Goal: Information Seeking & Learning: Find specific fact

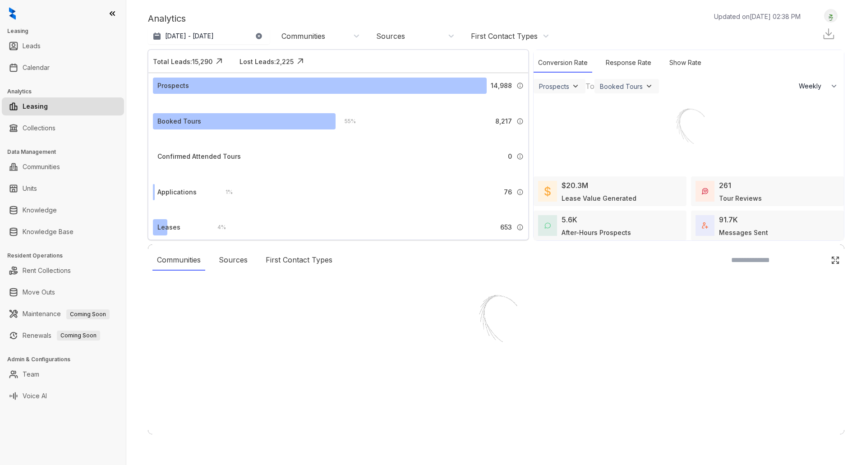
select select "******"
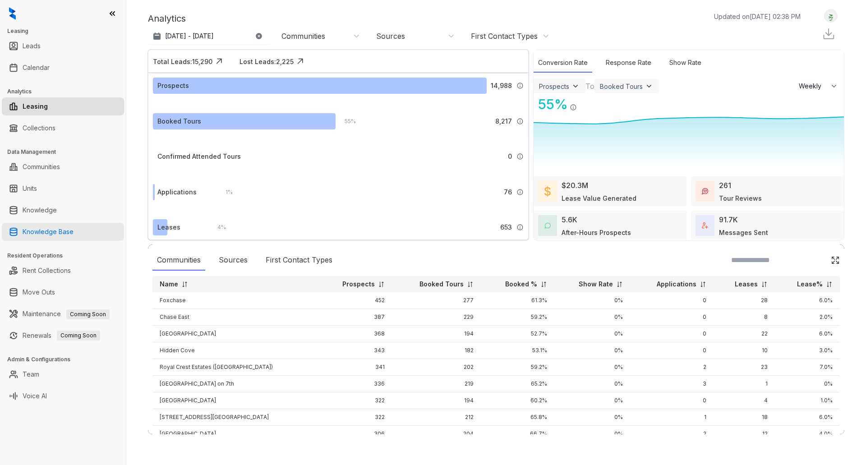
drag, startPoint x: 55, startPoint y: 228, endPoint x: 70, endPoint y: 234, distance: 16.0
click at [55, 228] on link "Knowledge Base" at bounding box center [48, 232] width 51 height 18
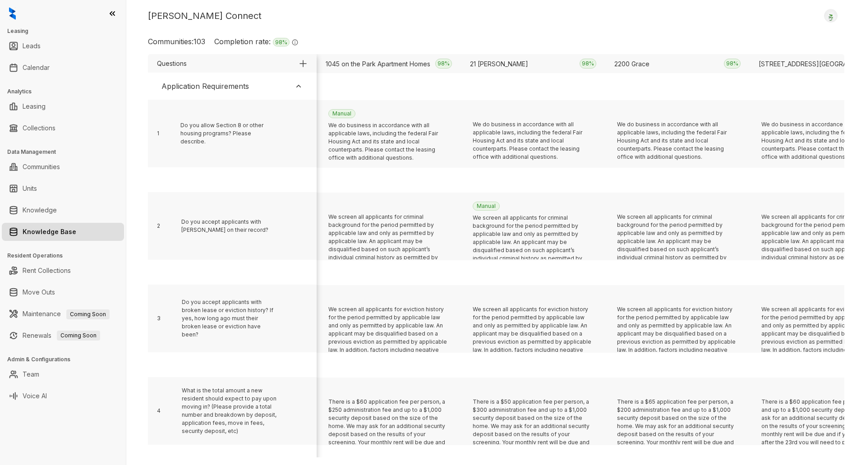
click at [419, 33] on div "Kelsey Connect Logout Communities: 103 Completion rate: 98 % The completion rat…" at bounding box center [496, 232] width 740 height 465
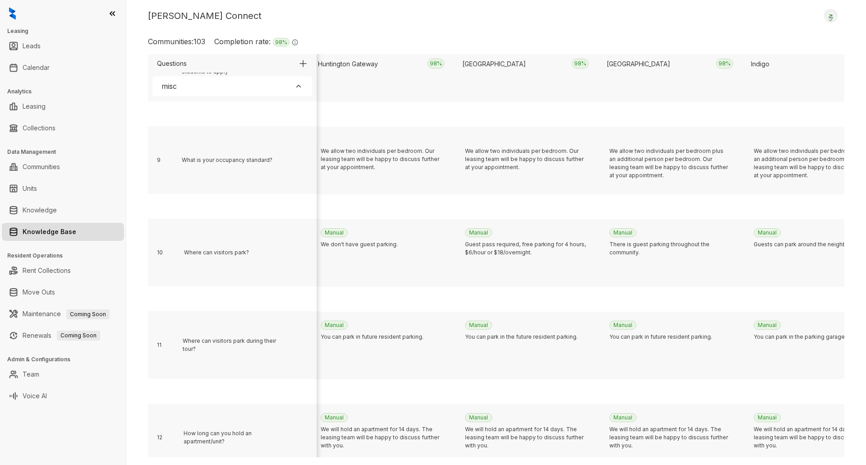
scroll to position [2643, 8077]
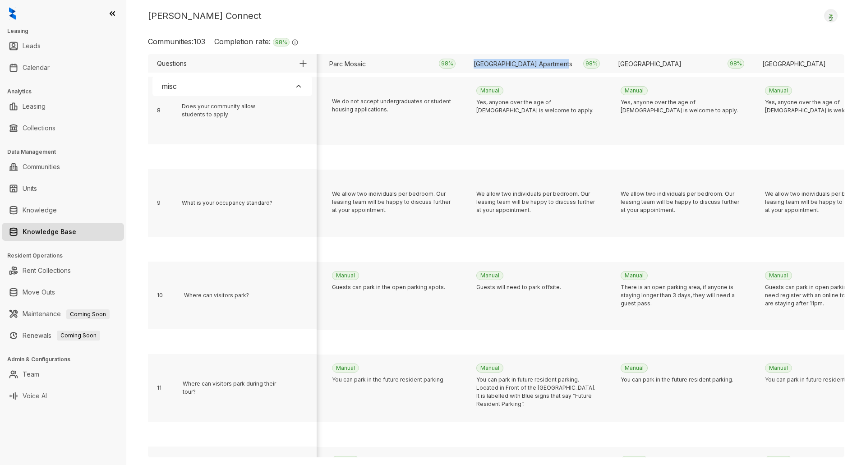
drag, startPoint x: 569, startPoint y: 63, endPoint x: 473, endPoint y: 63, distance: 95.1
click at [473, 63] on div "[GEOGRAPHIC_DATA] Apartments 98 %" at bounding box center [536, 63] width 144 height 19
copy div "[GEOGRAPHIC_DATA] Apartments"
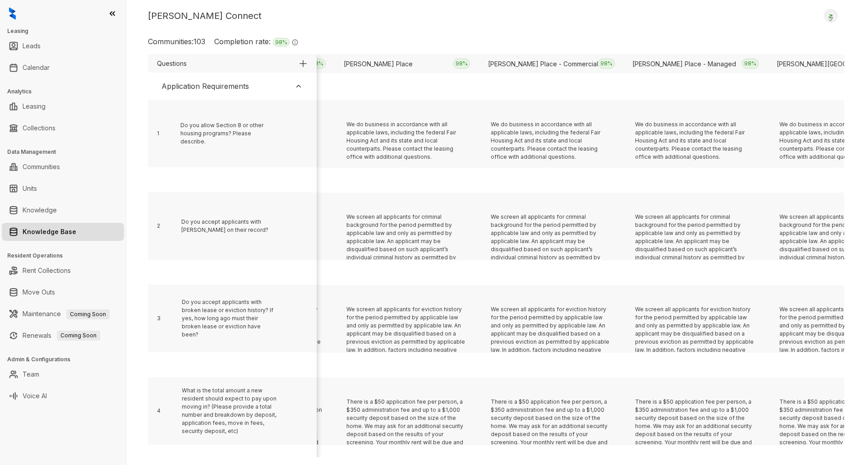
scroll to position [0, 12547]
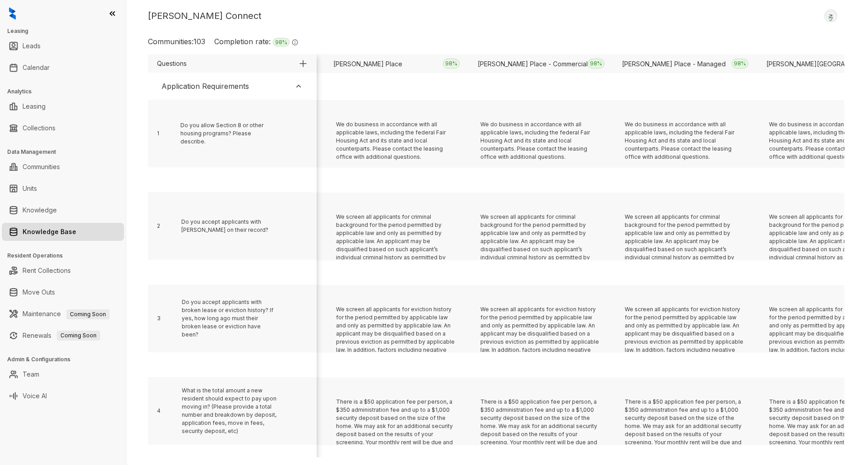
click at [790, 37] on div "Communities: 103 Completion rate: 98 % The completion rate signifies the percen…" at bounding box center [496, 45] width 696 height 18
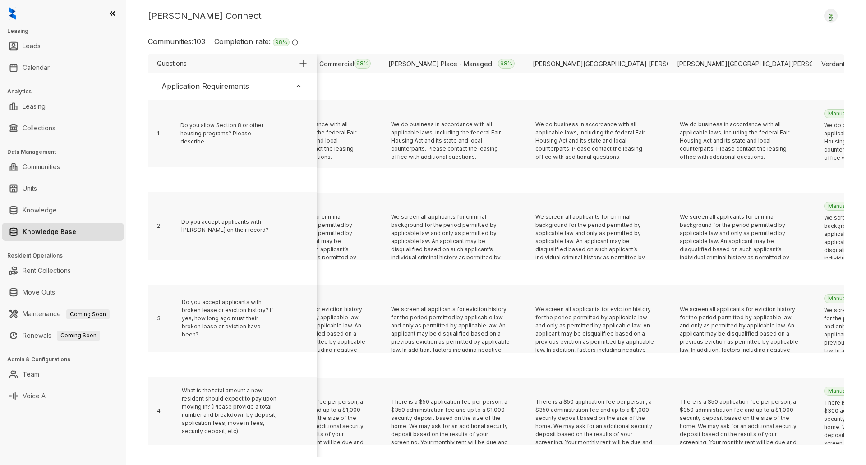
scroll to position [0, 12790]
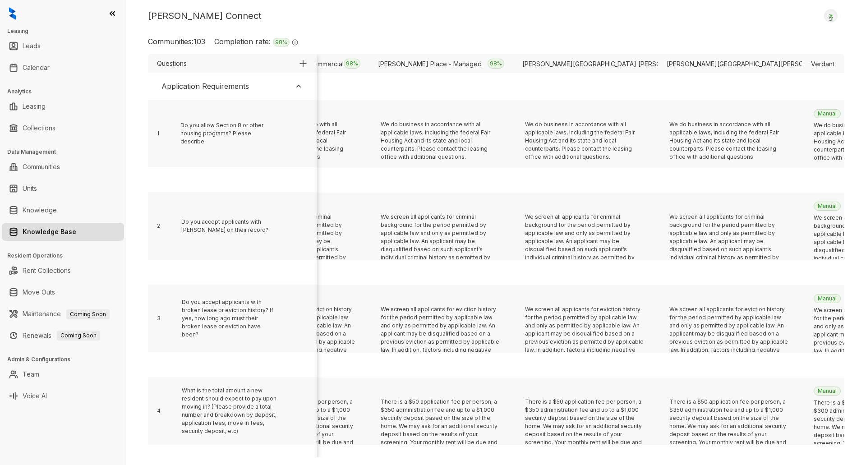
click at [712, 94] on div at bounding box center [729, 86] width 144 height 27
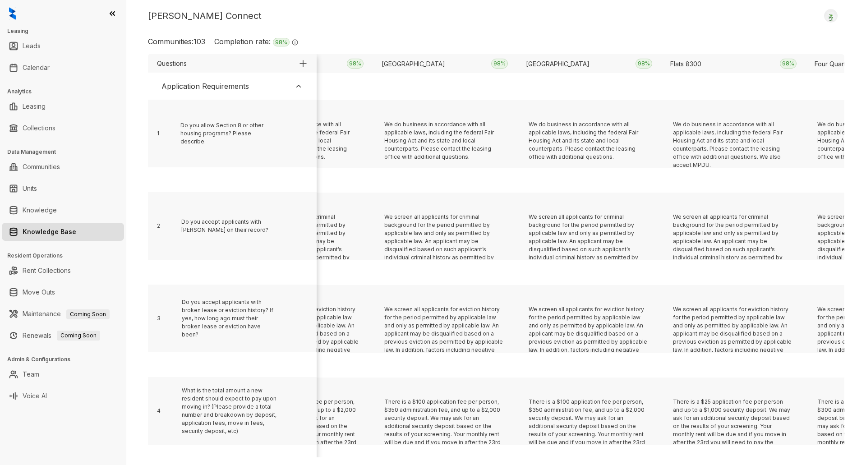
scroll to position [0, 3397]
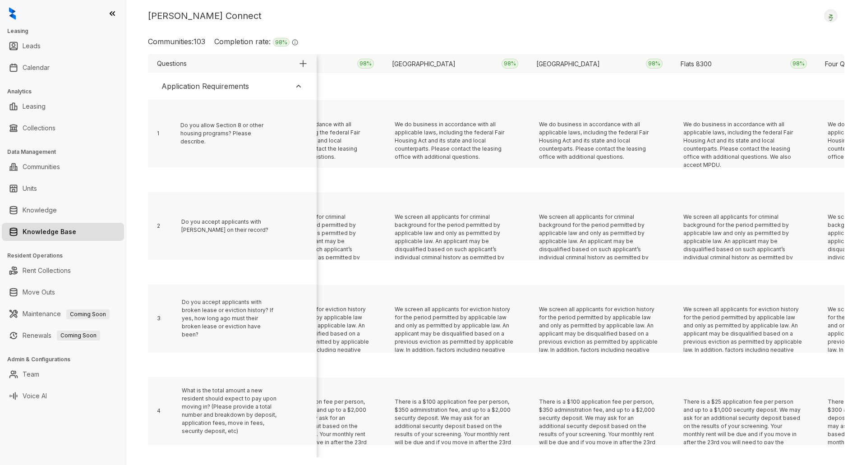
click at [459, 67] on div "[GEOGRAPHIC_DATA] 98 %" at bounding box center [455, 63] width 144 height 19
drag, startPoint x: 467, startPoint y: 67, endPoint x: 394, endPoint y: 67, distance: 73.1
click at [394, 67] on div "[GEOGRAPHIC_DATA] 98 %" at bounding box center [455, 63] width 144 height 19
copy div "[GEOGRAPHIC_DATA]"
drag, startPoint x: 626, startPoint y: 64, endPoint x: 537, endPoint y: 64, distance: 89.3
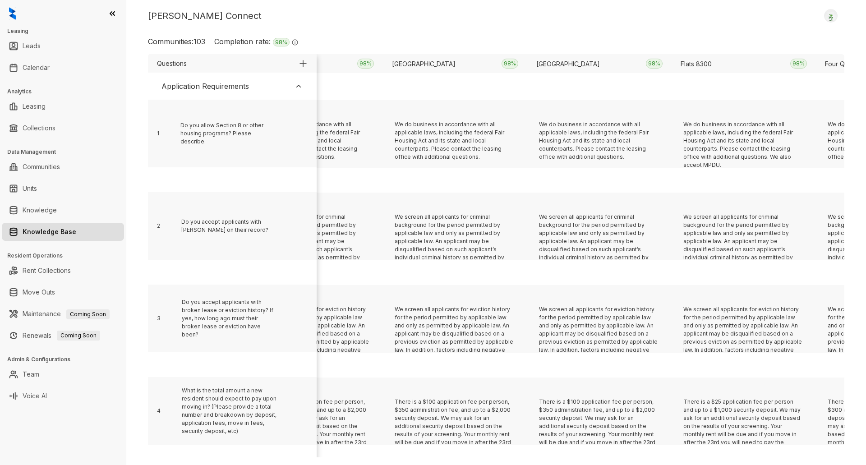
click at [537, 64] on div "[GEOGRAPHIC_DATA] 98 %" at bounding box center [599, 63] width 144 height 19
copy div "[GEOGRAPHIC_DATA]"
click at [534, 29] on div "Kelsey Connect Logout Communities: 103 Completion rate: 98 % The completion rat…" at bounding box center [496, 232] width 740 height 465
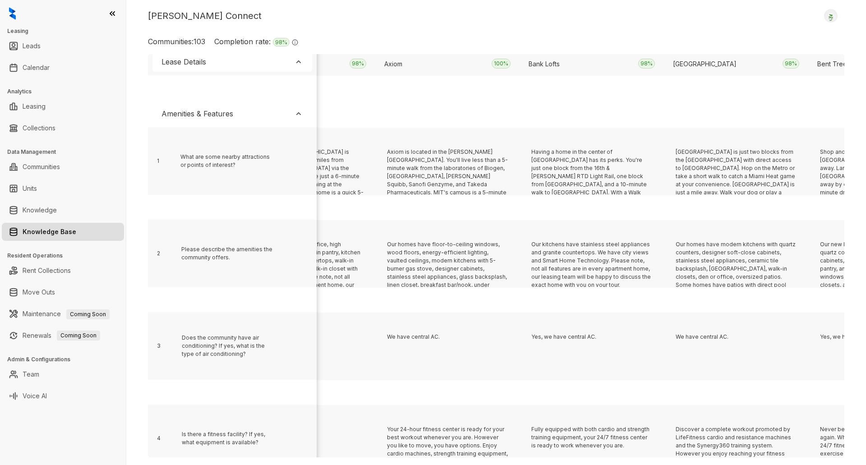
scroll to position [4414, 12398]
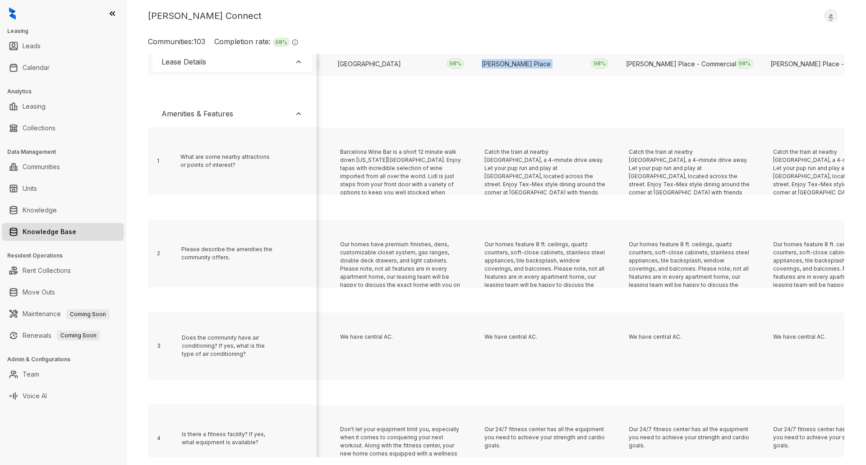
drag, startPoint x: 544, startPoint y: 70, endPoint x: 477, endPoint y: 67, distance: 67.3
click at [477, 67] on div "[PERSON_NAME] Place 98 %" at bounding box center [545, 63] width 144 height 19
copy div "[PERSON_NAME] Place"
drag, startPoint x: 721, startPoint y: 65, endPoint x: 626, endPoint y: 66, distance: 94.3
click at [626, 66] on div "[PERSON_NAME] Place - Commercial 98 %" at bounding box center [689, 63] width 144 height 19
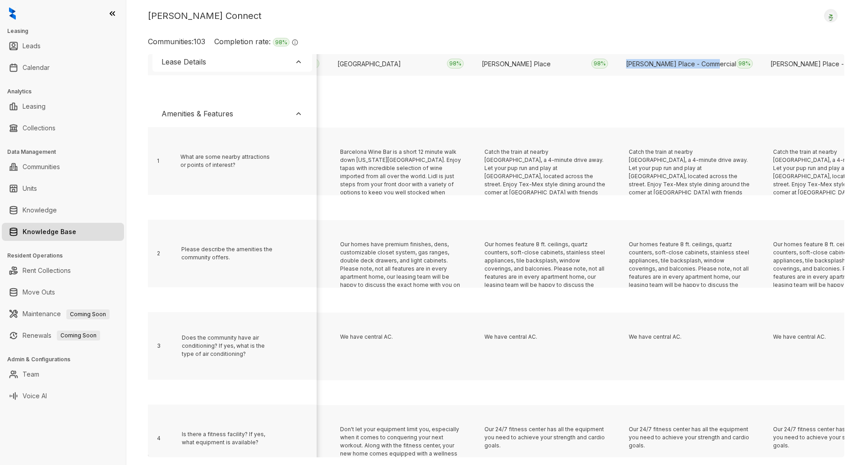
copy div "[PERSON_NAME] Place - Commercial"
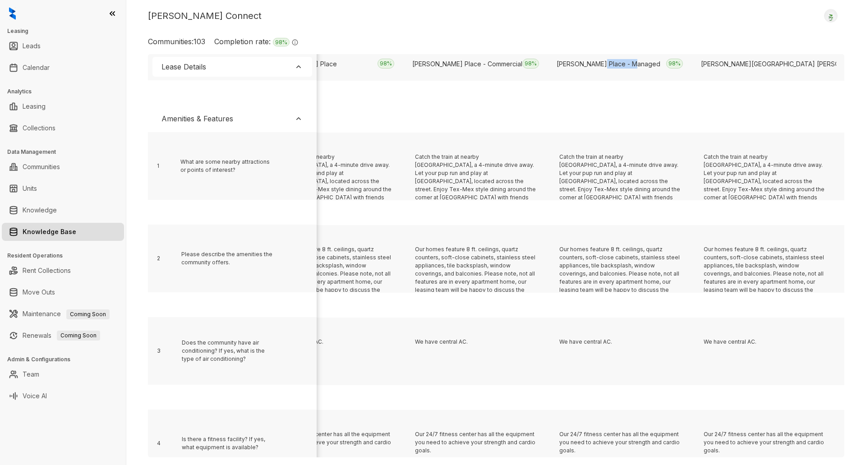
scroll to position [4407, 12612]
drag, startPoint x: 642, startPoint y: 63, endPoint x: 557, endPoint y: 63, distance: 84.8
click at [557, 63] on div "[PERSON_NAME] Place - Managed 98 %" at bounding box center [619, 63] width 144 height 19
copy div "[PERSON_NAME] Place - Managed"
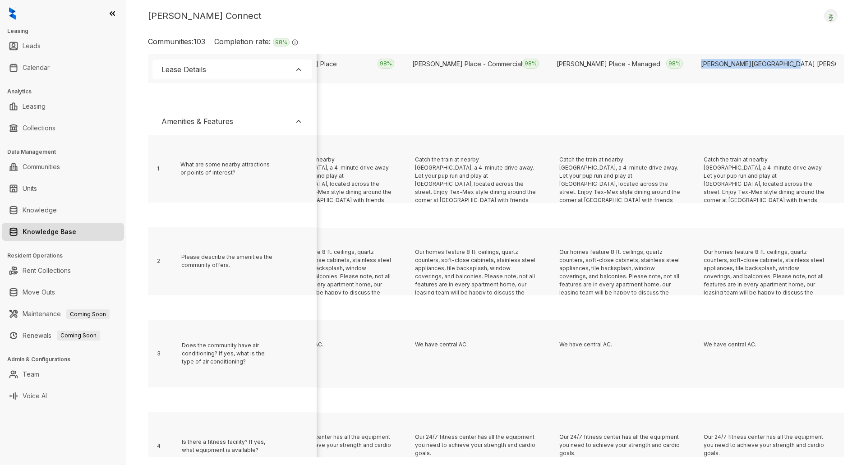
drag, startPoint x: 793, startPoint y: 65, endPoint x: 703, endPoint y: 67, distance: 90.7
click at [703, 67] on div "[PERSON_NAME] Place [PERSON_NAME] - Garden 98 %" at bounding box center [764, 63] width 144 height 19
copy div "[PERSON_NAME][GEOGRAPHIC_DATA] [PERSON_NAME][GEOGRAPHIC_DATA]"
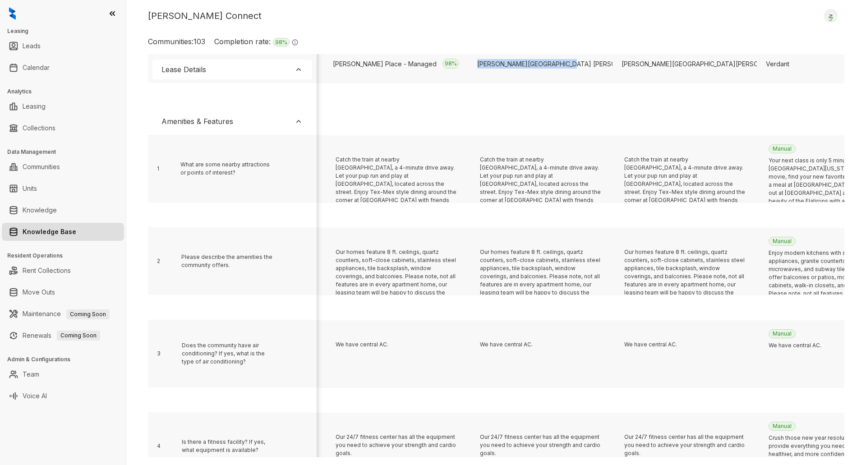
scroll to position [4407, 12887]
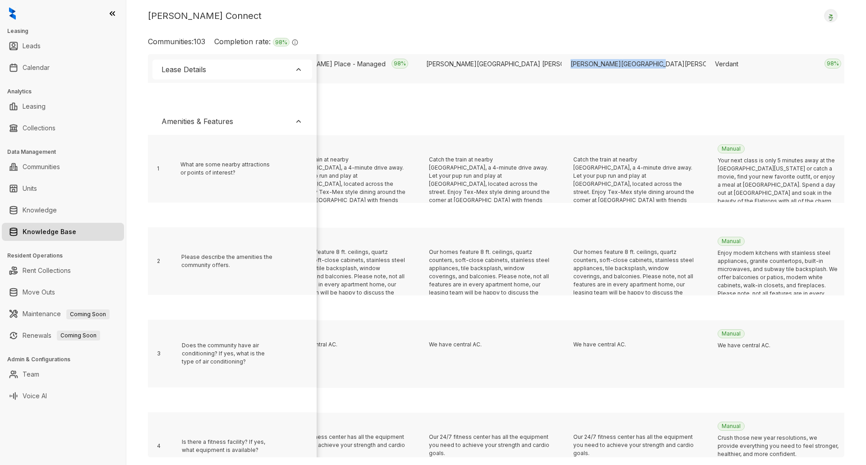
drag, startPoint x: 659, startPoint y: 64, endPoint x: 567, endPoint y: 66, distance: 92.5
click at [567, 66] on div "[PERSON_NAME][GEOGRAPHIC_DATA] [PERSON_NAME] - Tower 98 %" at bounding box center [633, 63] width 144 height 19
copy div "[PERSON_NAME][GEOGRAPHIC_DATA][PERSON_NAME]"
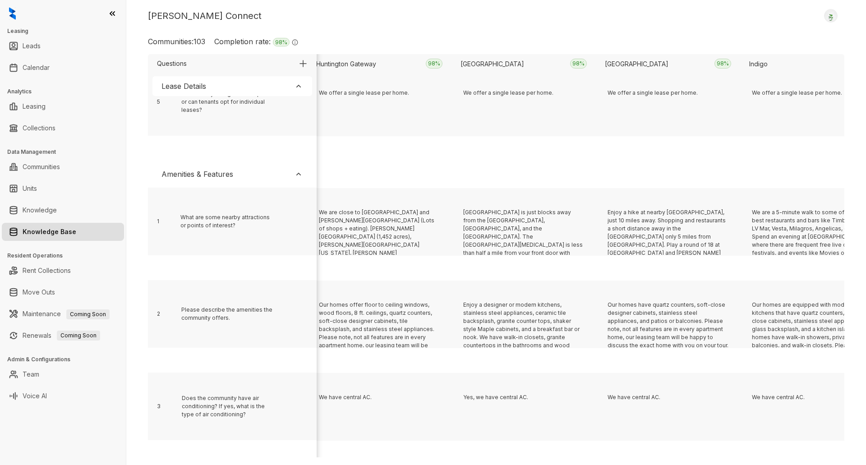
scroll to position [4354, 8077]
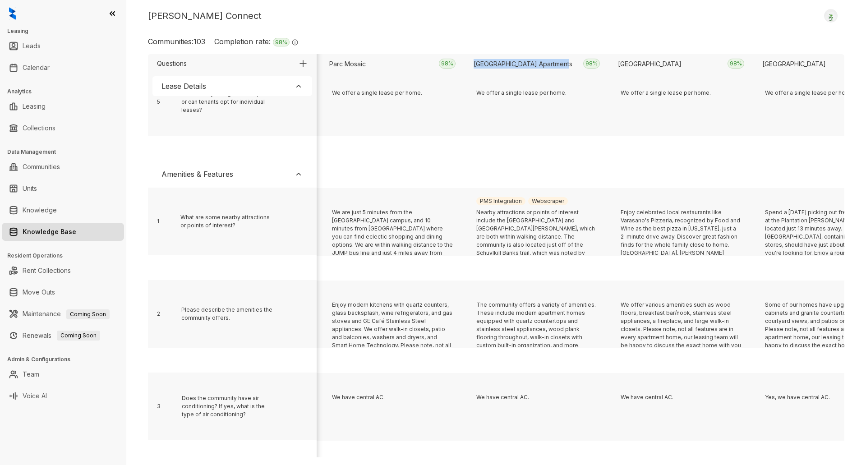
drag, startPoint x: 566, startPoint y: 65, endPoint x: 472, endPoint y: 63, distance: 94.7
click at [472, 63] on div "[GEOGRAPHIC_DATA] Apartments 98 %" at bounding box center [536, 63] width 144 height 19
copy div "[GEOGRAPHIC_DATA] Apartments"
